Goal: Information Seeking & Learning: Find specific page/section

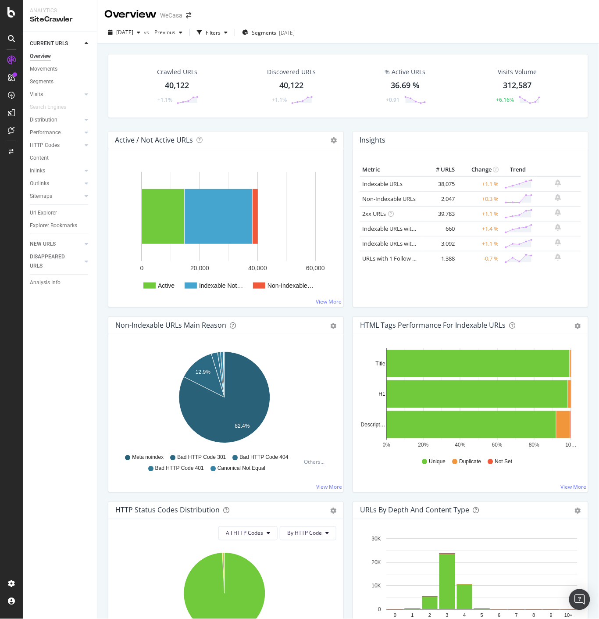
click at [361, 26] on div "[DATE] vs Previous Filters Segments [DATE]" at bounding box center [348, 34] width 502 height 18
click at [68, 541] on div "Settings Project settings" at bounding box center [82, 541] width 116 height 16
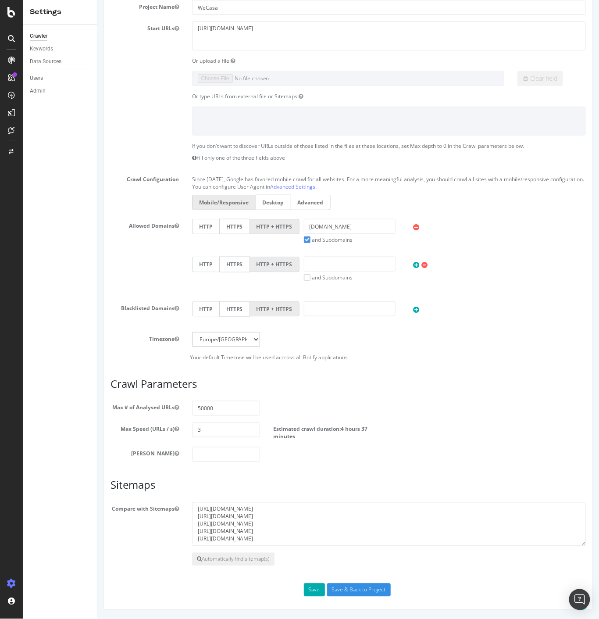
scroll to position [96, 0]
click at [358, 586] on input "Save & Back to Project" at bounding box center [359, 589] width 64 height 13
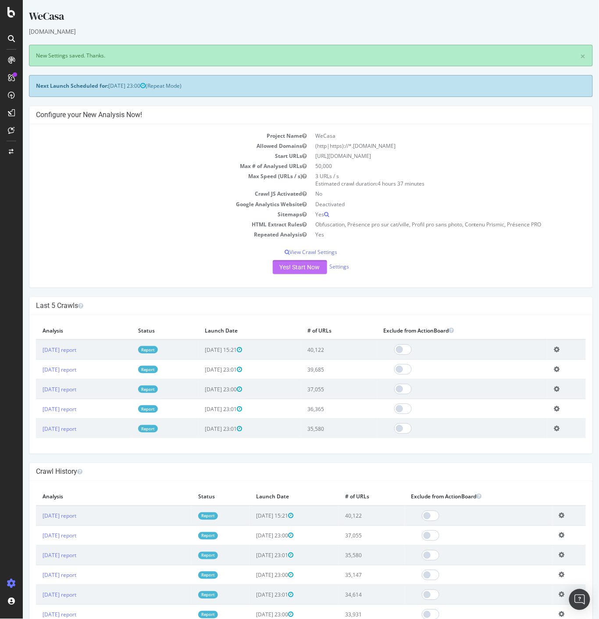
click at [294, 265] on button "Yes! Start Now" at bounding box center [299, 267] width 54 height 14
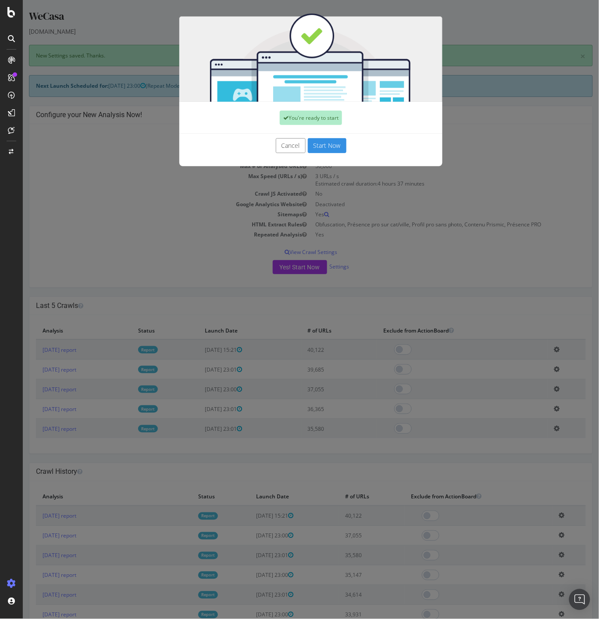
click at [333, 136] on div "Cancel Start Now" at bounding box center [310, 150] width 263 height 32
click at [333, 141] on button "Start Now" at bounding box center [326, 145] width 39 height 15
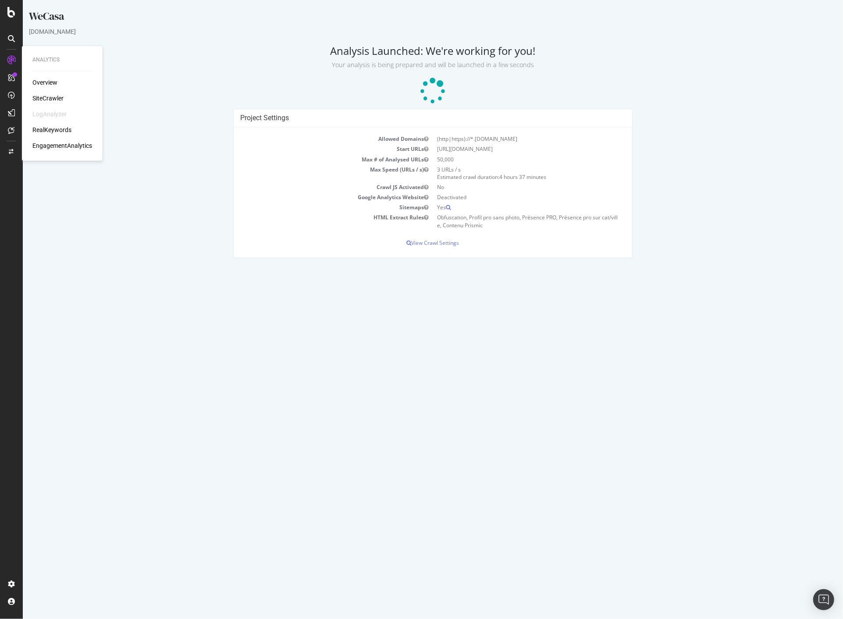
click at [55, 99] on div "SiteCrawler" at bounding box center [47, 98] width 31 height 9
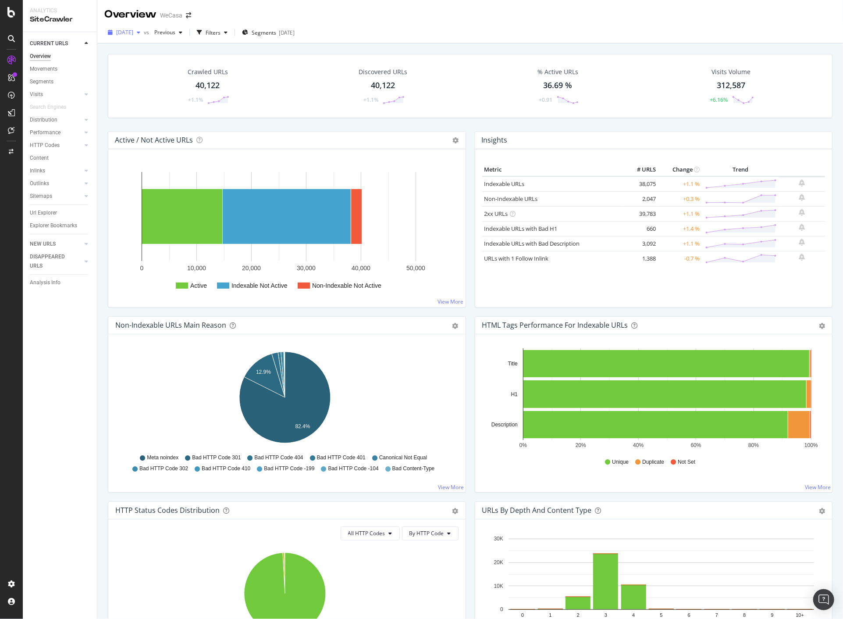
click at [144, 32] on div "button" at bounding box center [138, 32] width 11 height 5
click at [160, 111] on div "[DATE]" at bounding box center [146, 113] width 58 height 8
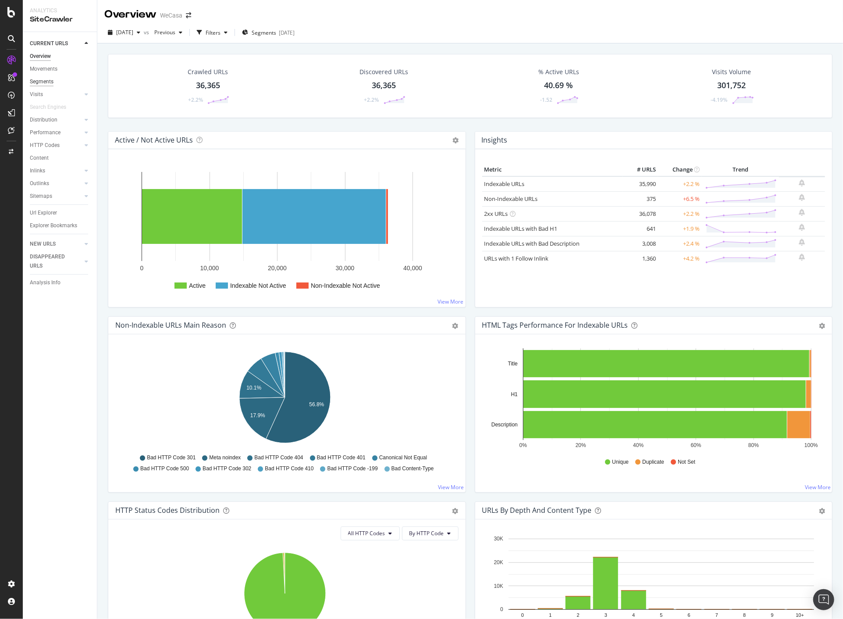
click at [44, 82] on div "Segments" at bounding box center [42, 81] width 24 height 9
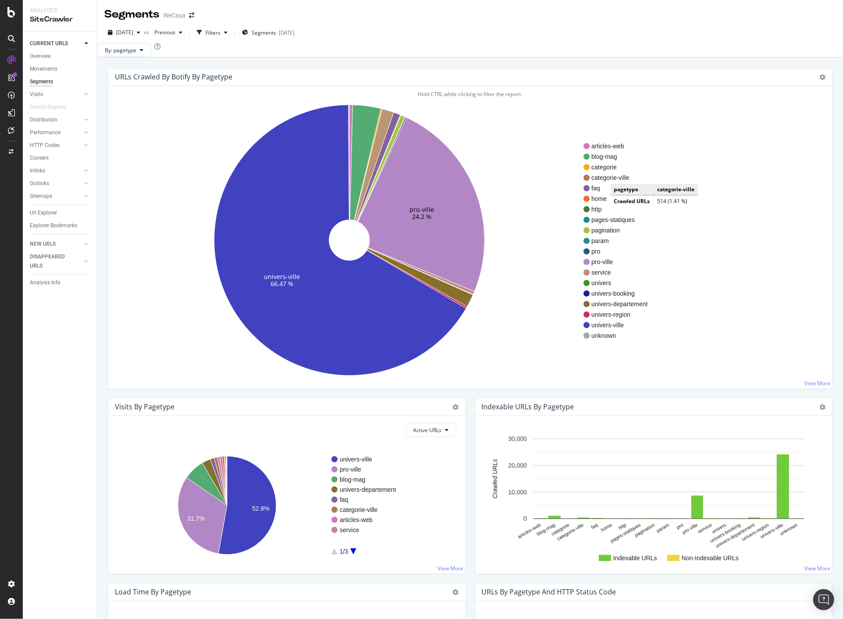
click at [598, 182] on span "categorie-ville" at bounding box center [619, 177] width 56 height 9
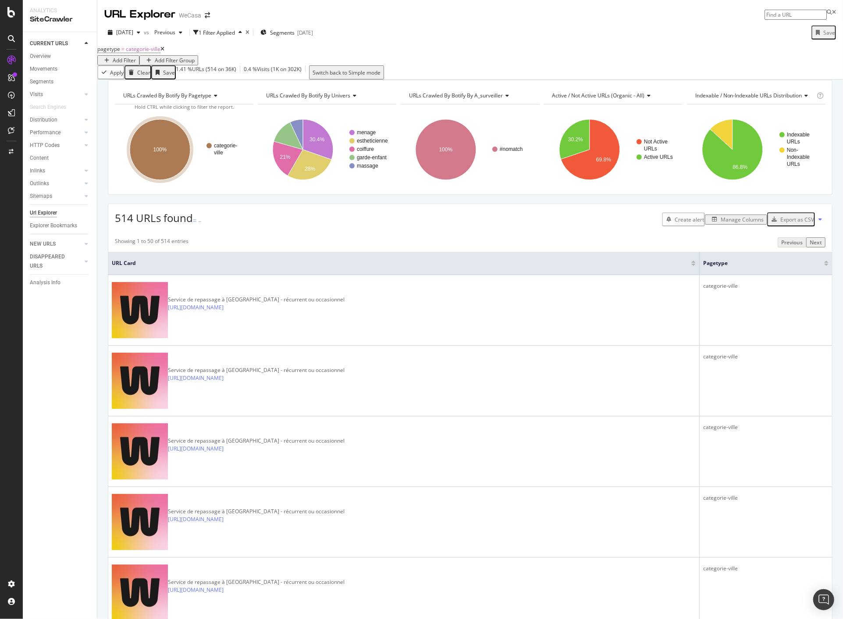
click at [136, 59] on div "Add Filter" at bounding box center [124, 60] width 23 height 7
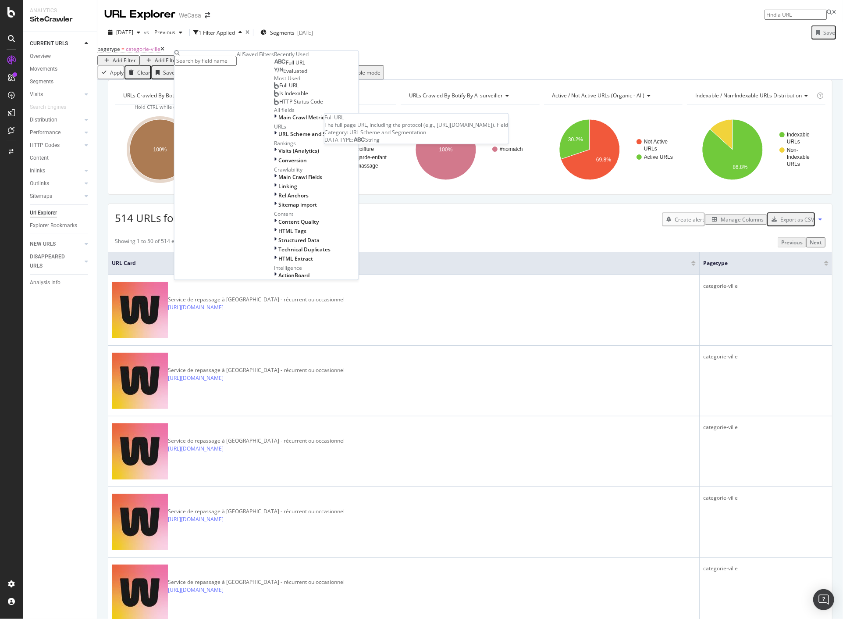
click at [286, 67] on span "Full URL" at bounding box center [295, 62] width 19 height 7
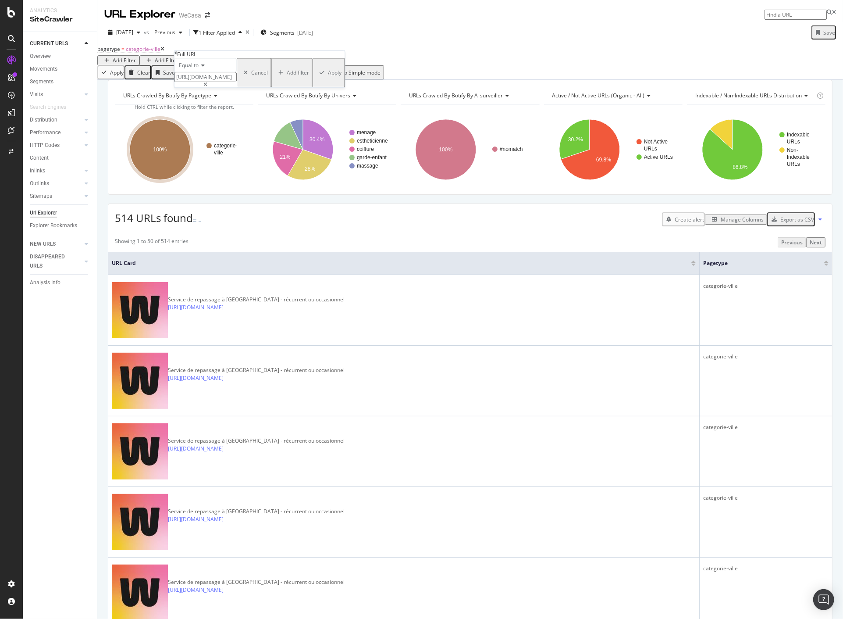
click at [194, 72] on div "Equal to" at bounding box center [205, 65] width 62 height 14
click at [214, 137] on div "Contains" at bounding box center [205, 132] width 61 height 9
click at [230, 82] on input "[URL][DOMAIN_NAME]" at bounding box center [205, 77] width 62 height 10
type input "courbevoie"
click at [320, 75] on icon "button" at bounding box center [322, 72] width 5 height 5
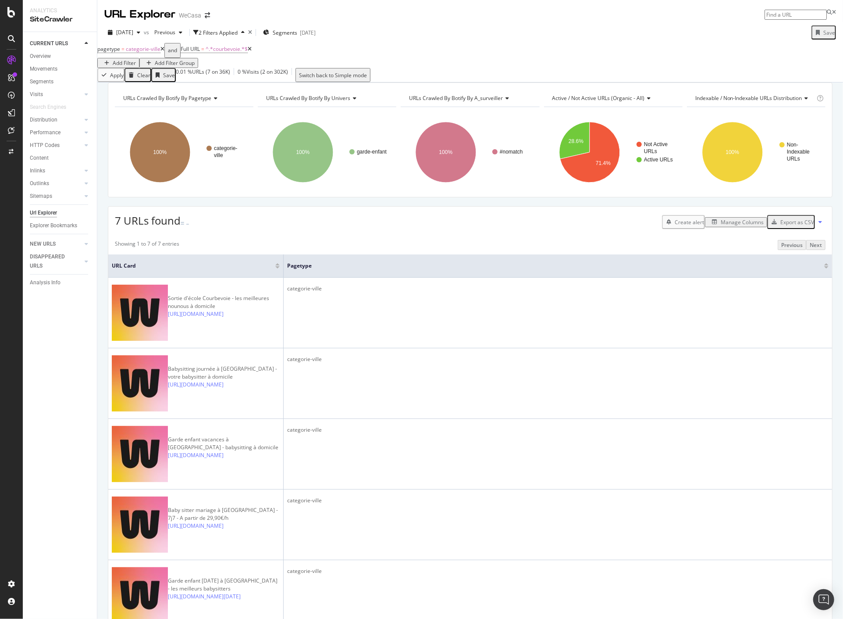
click at [598, 226] on div "Manage Columns" at bounding box center [742, 221] width 43 height 7
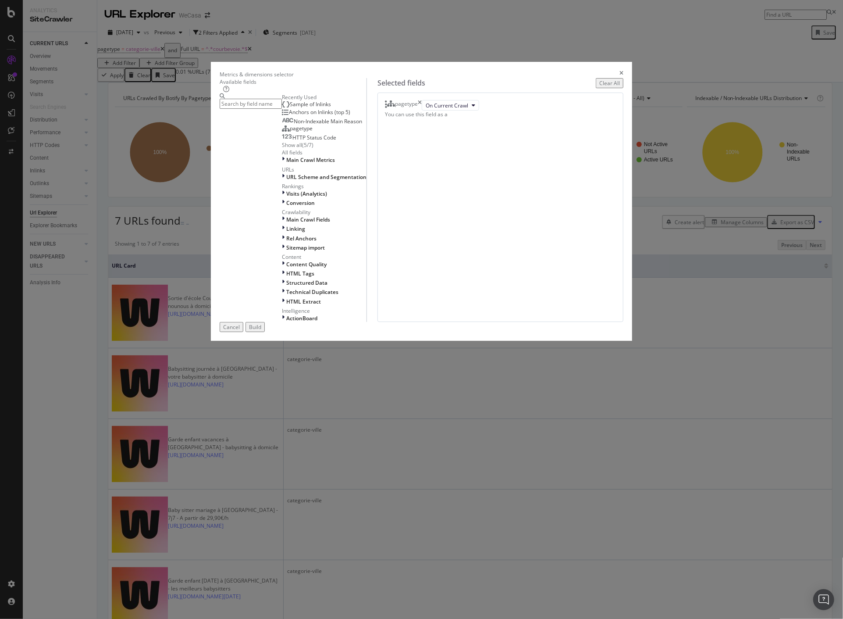
click at [282, 109] on input "modal" at bounding box center [251, 104] width 62 height 10
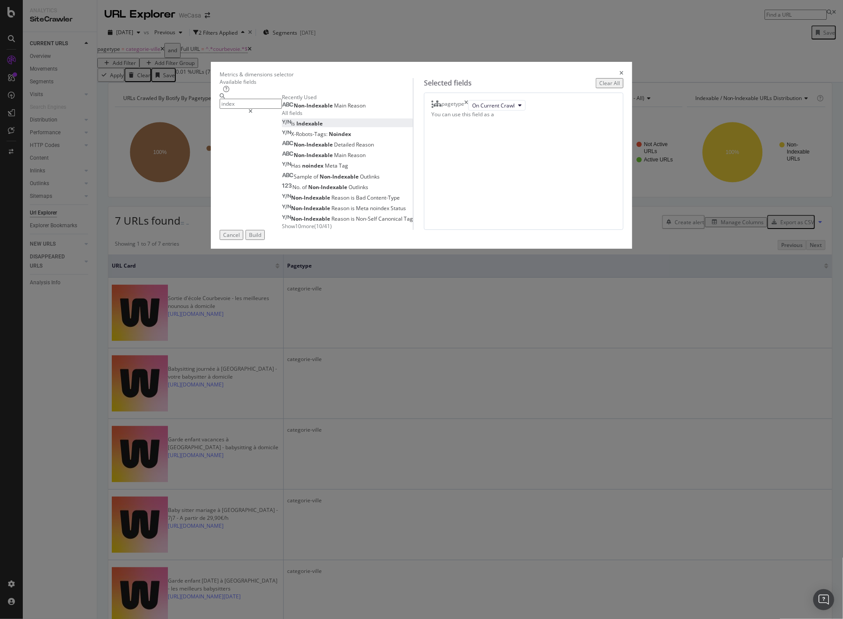
type input "index"
click at [296, 127] on span "Indexable" at bounding box center [309, 123] width 26 height 7
click at [325, 169] on span "Meta" at bounding box center [332, 165] width 14 height 7
click at [261, 238] on div "Build" at bounding box center [255, 234] width 12 height 7
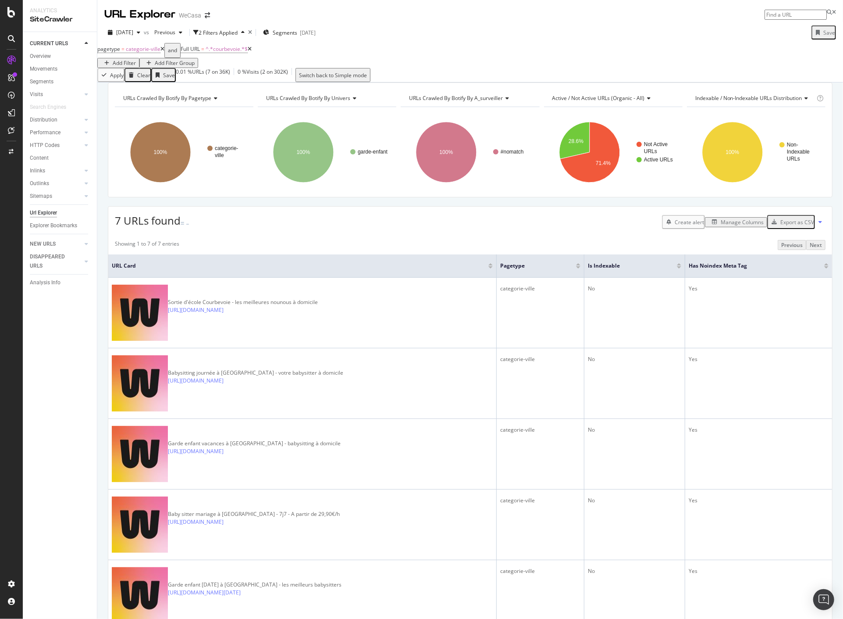
click at [598, 226] on div "Manage Columns" at bounding box center [742, 221] width 43 height 7
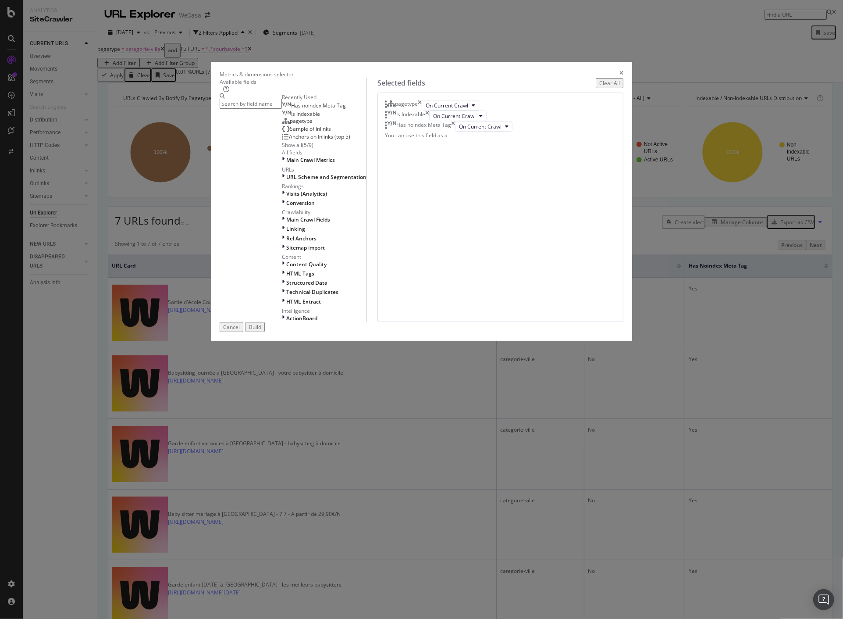
click at [429, 121] on icon "times" at bounding box center [427, 115] width 4 height 11
click at [261, 331] on div "Build" at bounding box center [255, 326] width 12 height 7
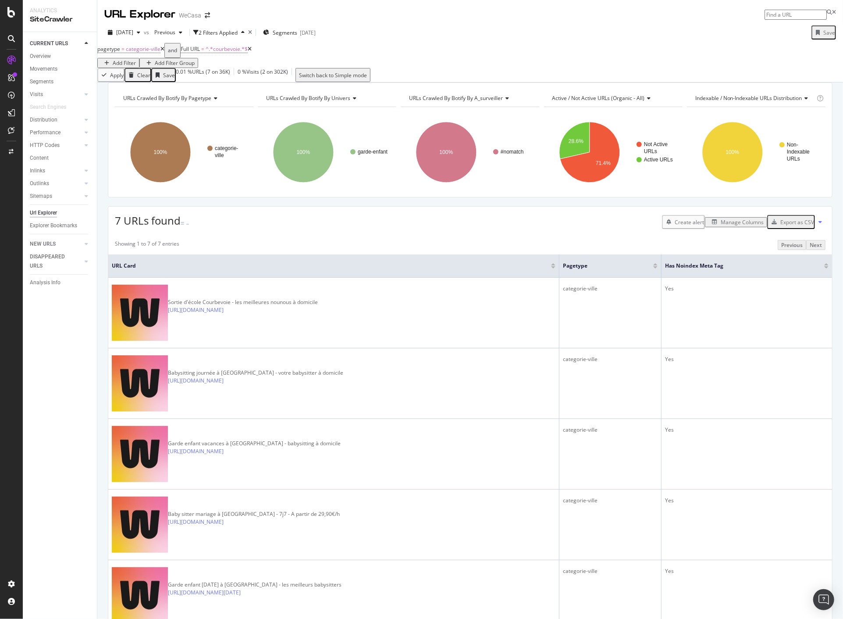
click at [598, 250] on div "Showing 1 to 7 of 7 entries Previous Next" at bounding box center [470, 245] width 724 height 10
click at [133, 32] on span "[DATE]" at bounding box center [124, 31] width 17 height 7
click at [170, 95] on div "[DATE]" at bounding box center [146, 97] width 58 height 8
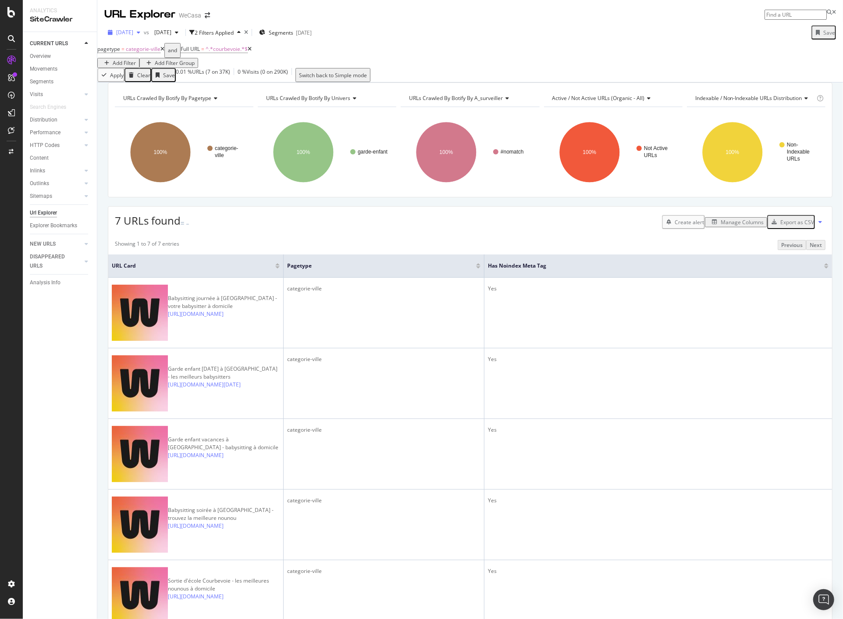
click at [133, 35] on span "[DATE]" at bounding box center [124, 31] width 17 height 7
click at [174, 81] on div "[DATE]" at bounding box center [146, 81] width 58 height 8
click at [133, 31] on span "[DATE]" at bounding box center [124, 31] width 17 height 7
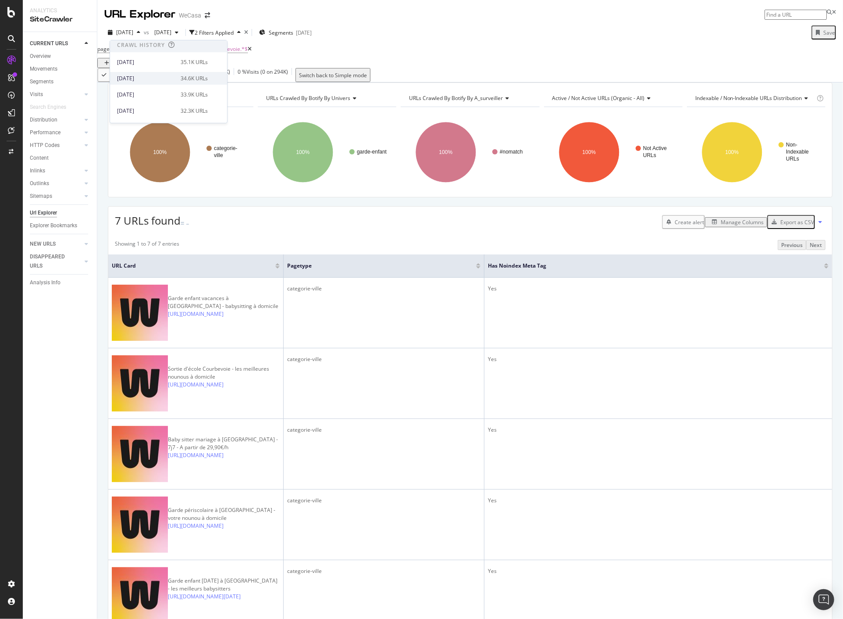
click at [171, 72] on div "[DATE] 34.6K URLs" at bounding box center [168, 78] width 117 height 13
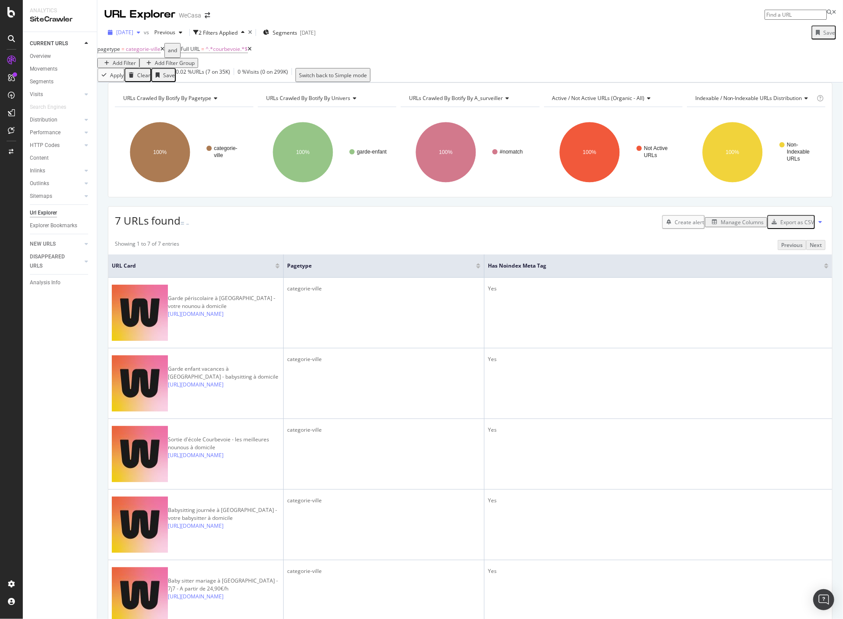
click at [140, 30] on icon "button" at bounding box center [139, 32] width 4 height 5
click at [168, 76] on div "[DATE][PERSON_NAME]" at bounding box center [146, 79] width 58 height 8
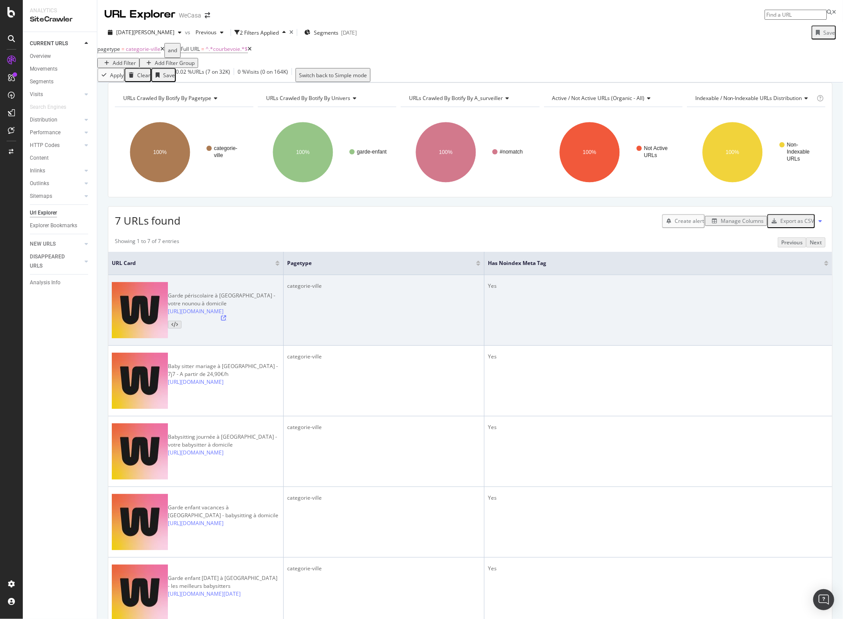
click at [227, 320] on icon at bounding box center [223, 317] width 5 height 5
